Goal: Navigation & Orientation: Find specific page/section

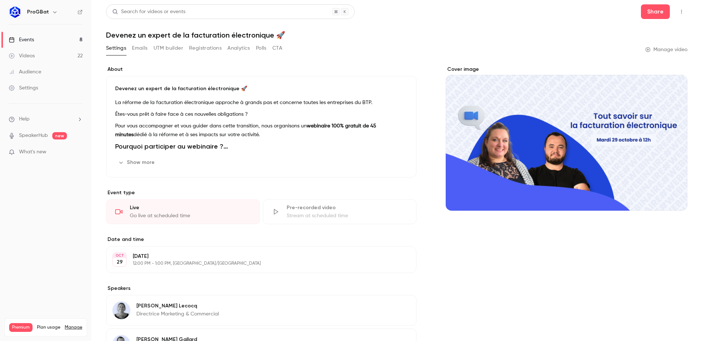
click at [44, 15] on h6 "ProGBat" at bounding box center [38, 11] width 22 height 7
click at [43, 11] on h6 "ProGBat" at bounding box center [38, 11] width 22 height 7
click at [52, 13] on icon "button" at bounding box center [55, 12] width 6 height 6
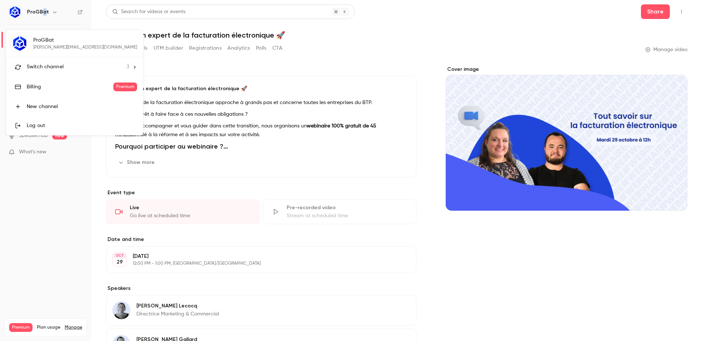
click at [55, 68] on span "Switch channel" at bounding box center [45, 67] width 37 height 8
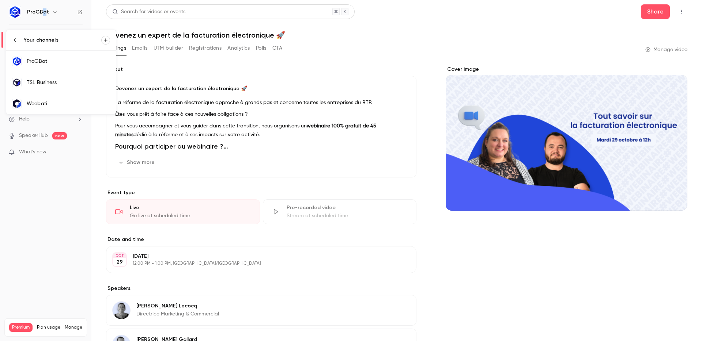
click at [46, 85] on div "TSL Business" at bounding box center [68, 82] width 83 height 7
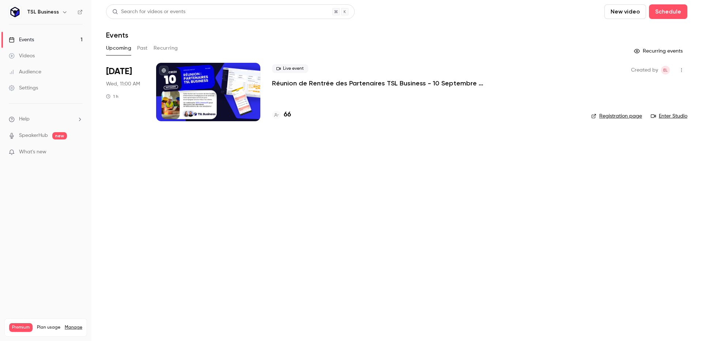
click at [673, 114] on link "Enter Studio" at bounding box center [669, 116] width 37 height 7
